Goal: Information Seeking & Learning: Learn about a topic

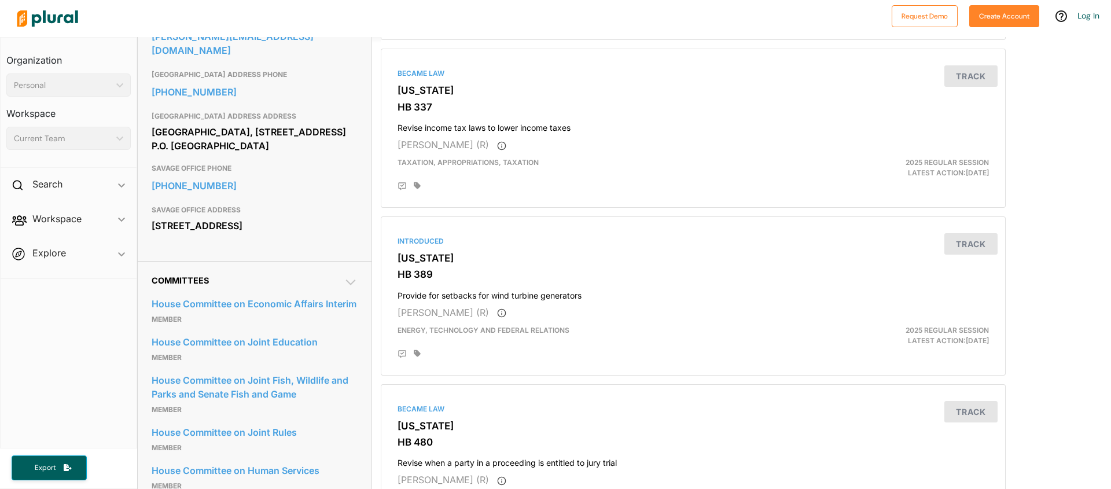
scroll to position [445, 0]
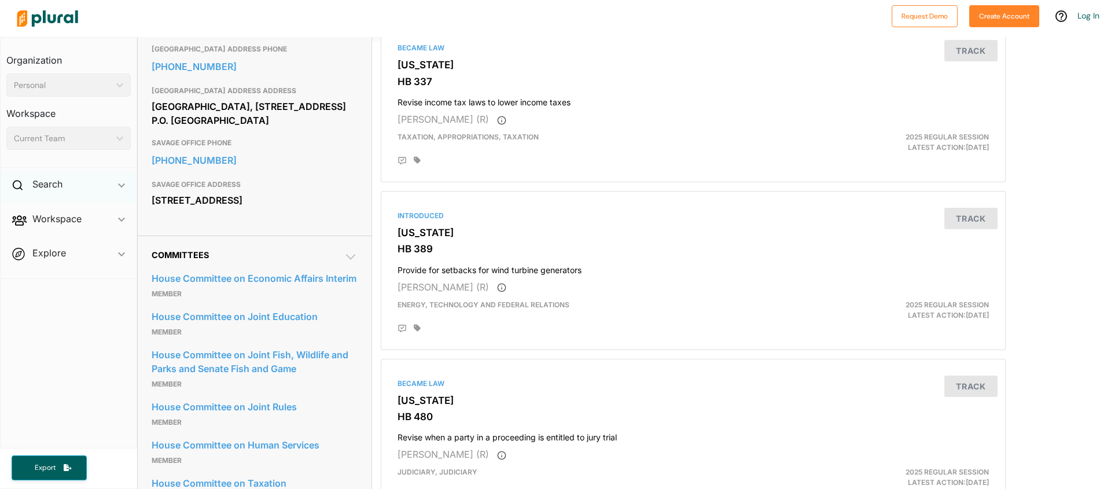
click at [60, 176] on div "Search ic_keyboard_arrow_down" at bounding box center [69, 186] width 136 height 31
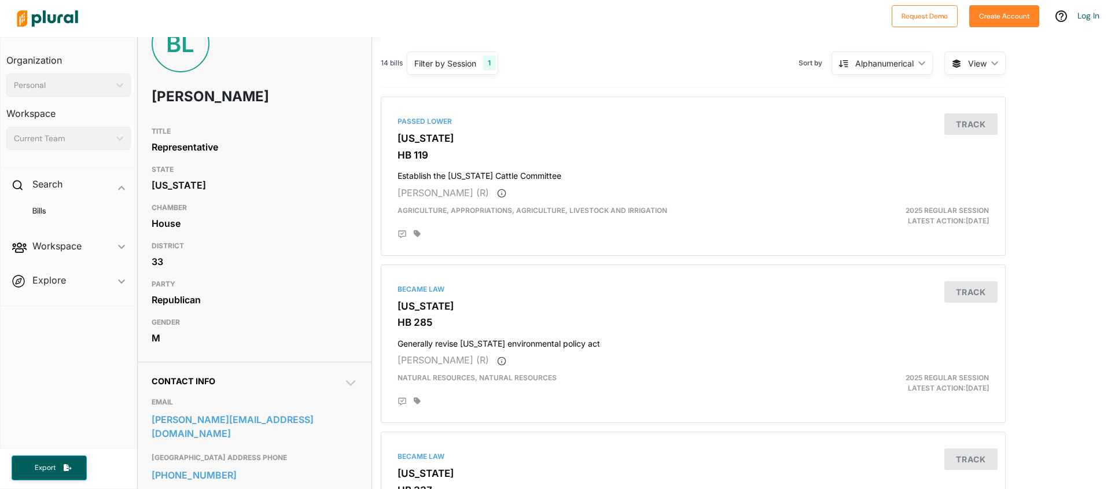
scroll to position [0, 0]
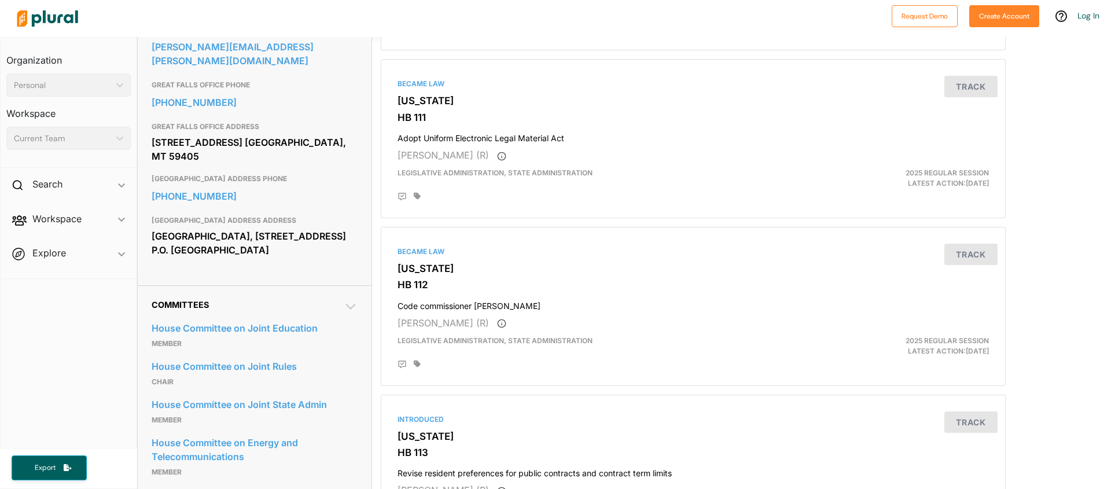
scroll to position [429, 0]
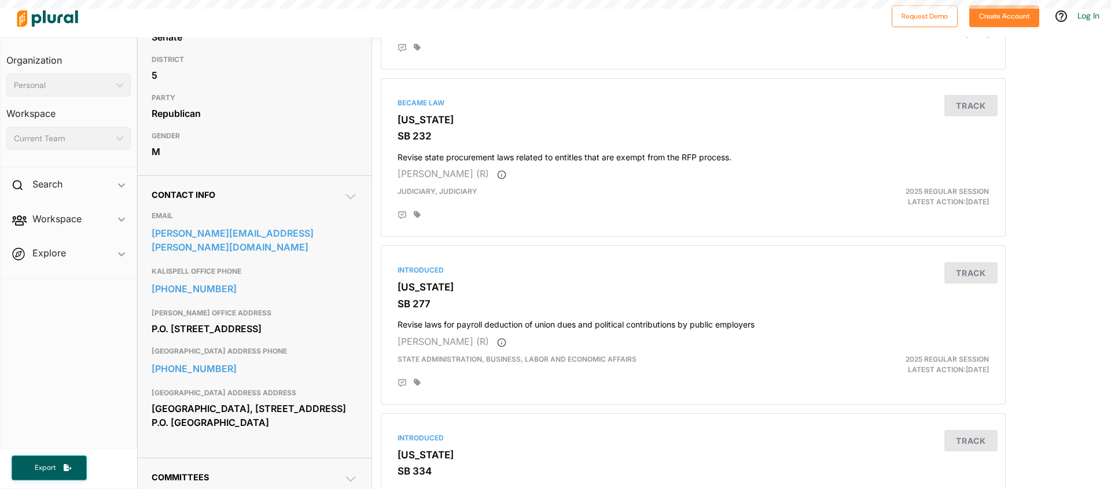
scroll to position [321, 0]
